Goal: Information Seeking & Learning: Learn about a topic

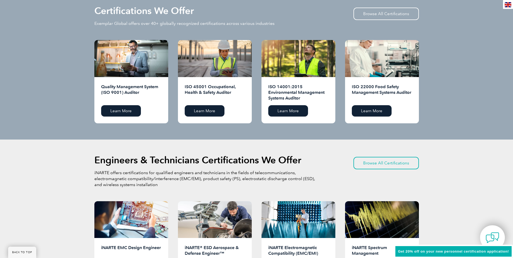
scroll to position [567, 0]
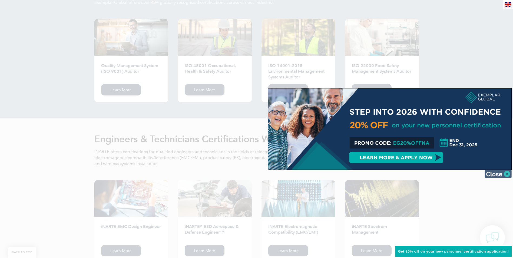
click at [502, 173] on img at bounding box center [497, 174] width 27 height 8
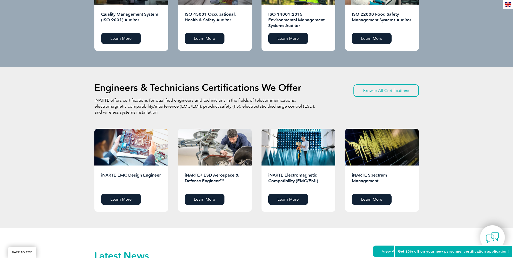
scroll to position [630, 0]
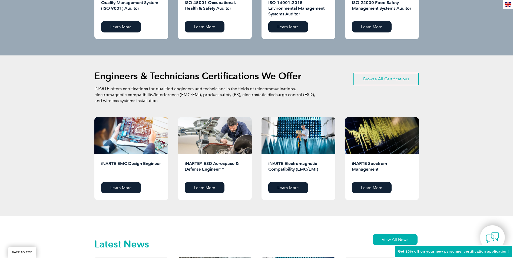
click at [372, 75] on link "Browse All Certifications" at bounding box center [385, 79] width 65 height 12
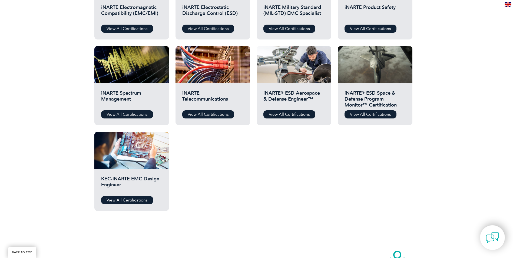
scroll to position [315, 0]
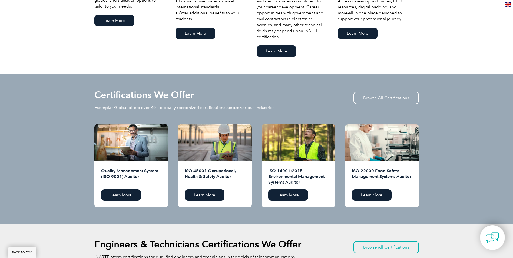
scroll to position [441, 0]
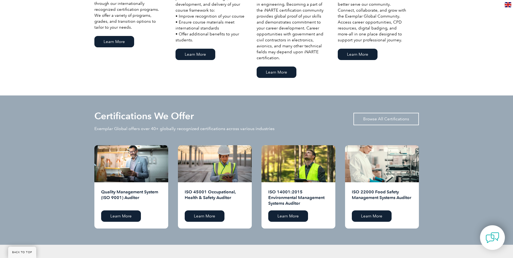
click at [379, 117] on link "Browse All Certifications" at bounding box center [385, 119] width 65 height 12
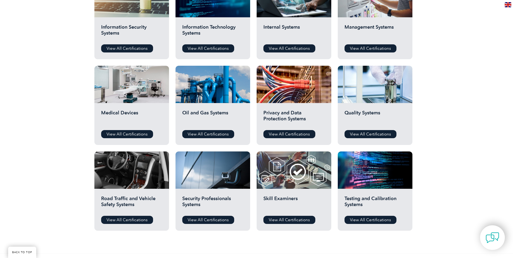
scroll to position [315, 0]
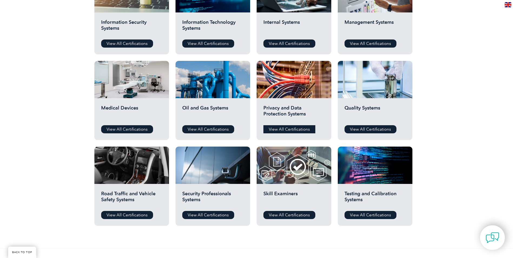
click at [284, 130] on link "View All Certifications" at bounding box center [289, 129] width 52 height 8
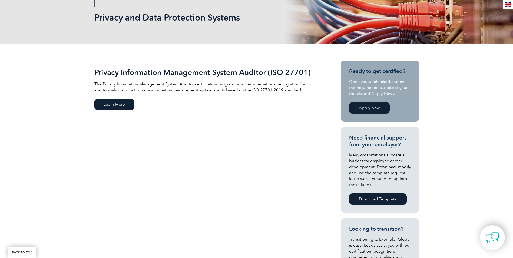
scroll to position [63, 0]
